Goal: Transaction & Acquisition: Obtain resource

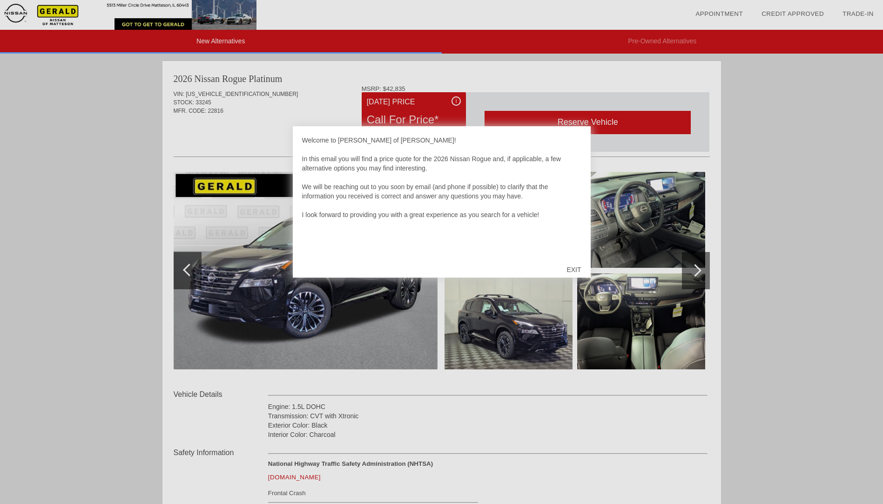
scroll to position [575, 0]
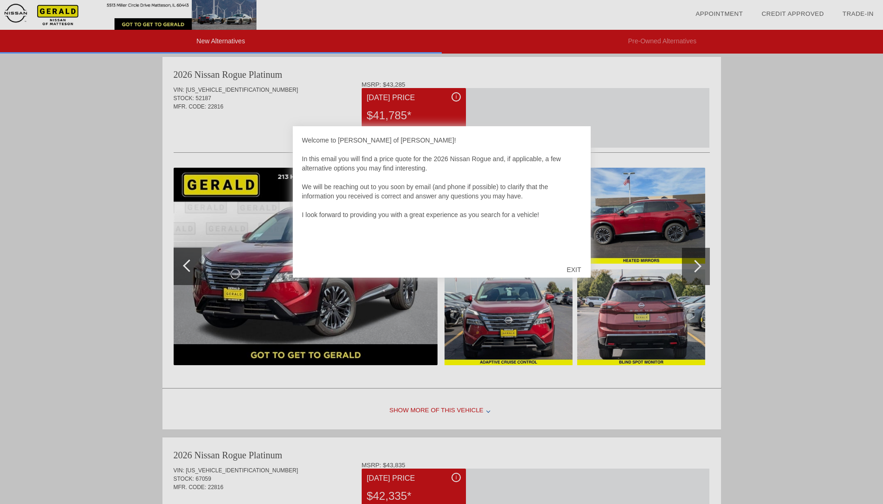
click at [88, 99] on div at bounding box center [441, 252] width 883 height 504
click at [576, 273] on div "EXIT" at bounding box center [573, 270] width 33 height 28
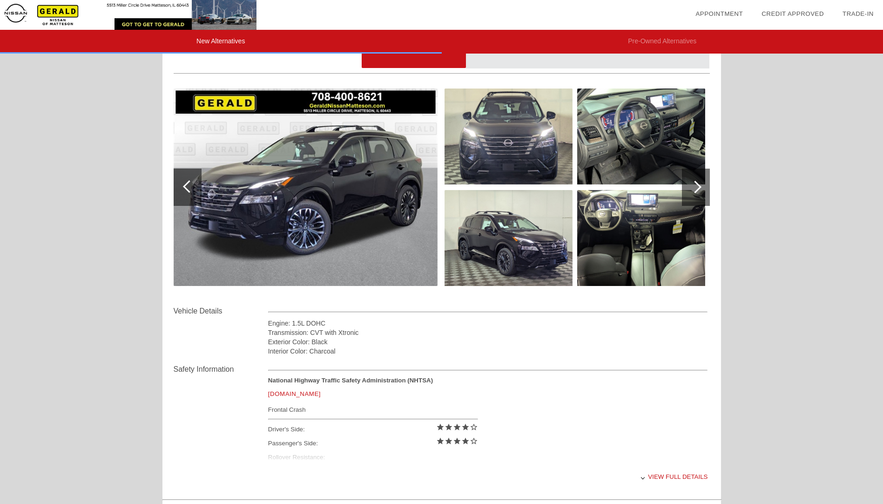
scroll to position [0, 0]
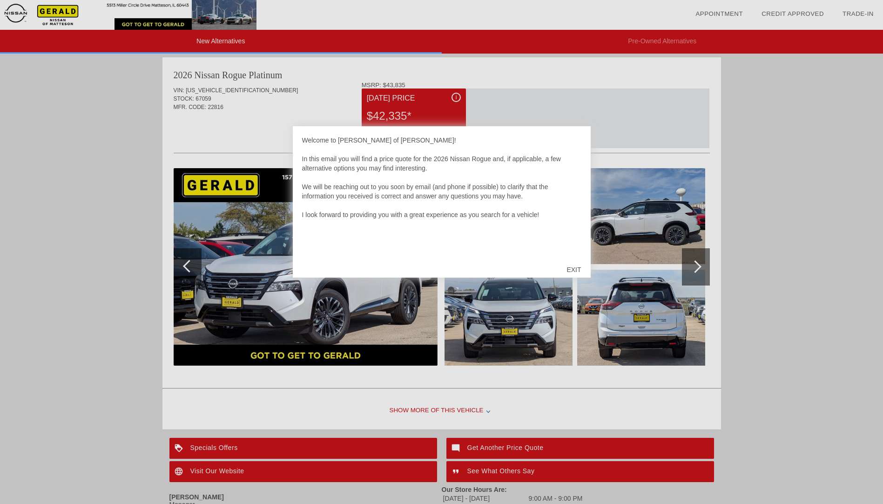
click at [574, 270] on div "EXIT" at bounding box center [573, 270] width 33 height 28
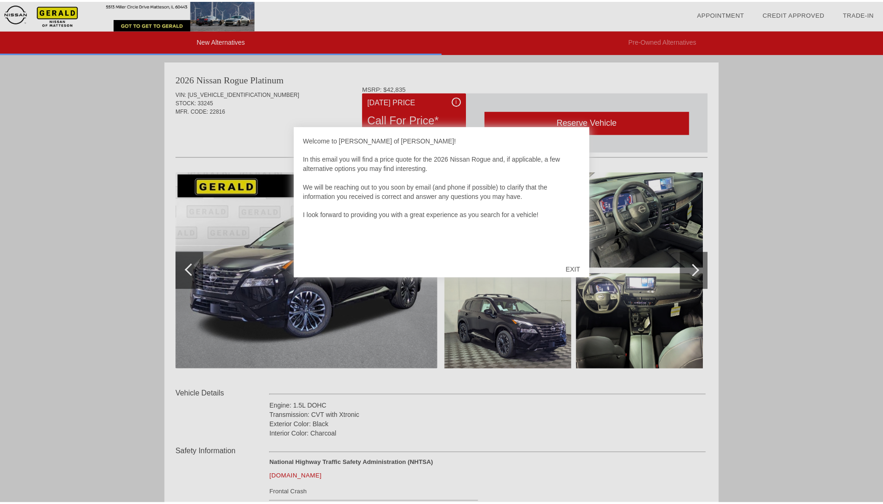
scroll to position [575, 0]
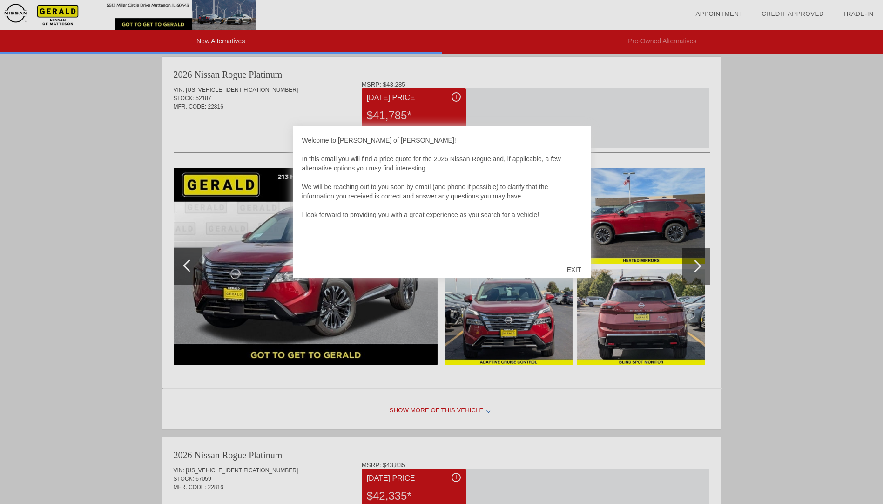
click at [574, 268] on div "EXIT" at bounding box center [573, 270] width 33 height 28
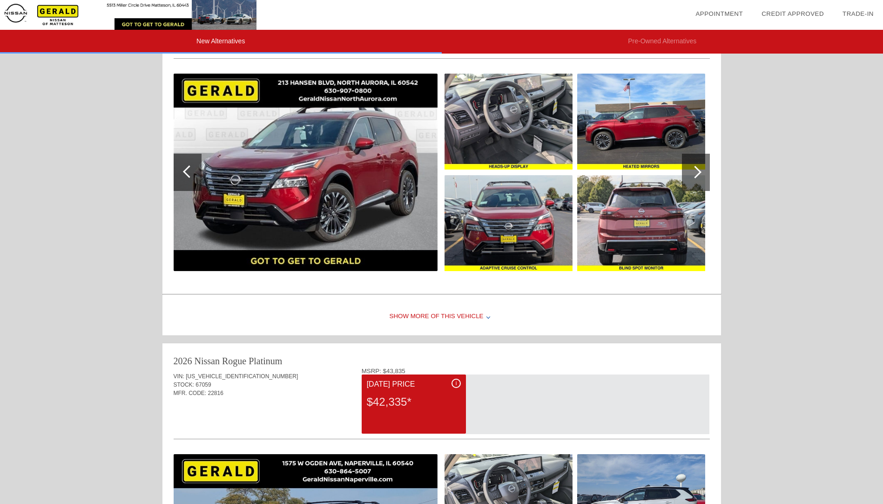
scroll to position [668, 0]
